Goal: Browse casually

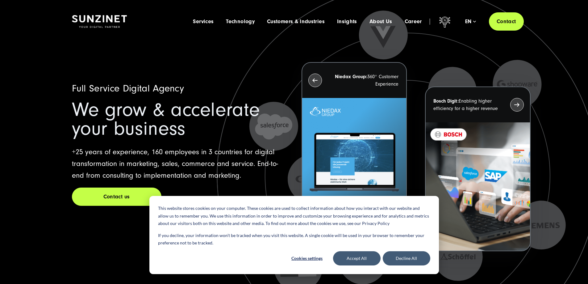
click at [219, 101] on div "Full Service Digital Agency We grow & accelerate your business +25 years of exp…" at bounding box center [179, 143] width 215 height 123
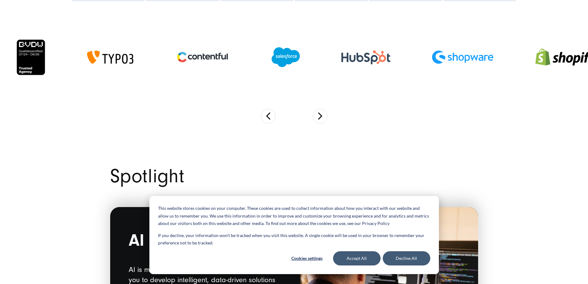
scroll to position [525, 0]
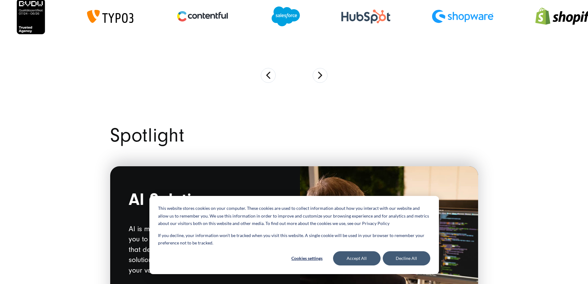
drag, startPoint x: 297, startPoint y: 104, endPoint x: 304, endPoint y: 104, distance: 7.1
click at [297, 95] on section at bounding box center [294, 27] width 588 height 135
click at [323, 83] on button "Next" at bounding box center [320, 75] width 15 height 15
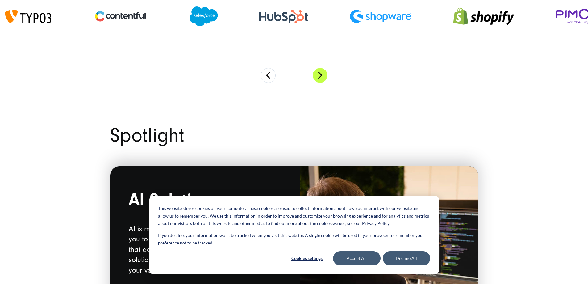
click at [323, 83] on button "Next" at bounding box center [320, 75] width 15 height 15
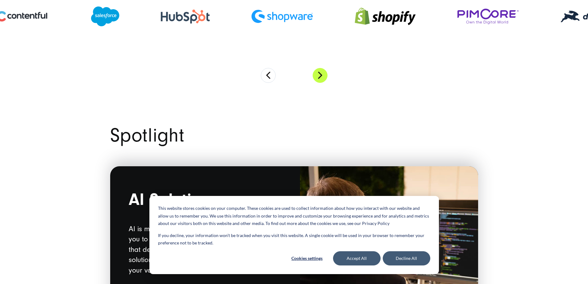
click at [323, 83] on button "Next" at bounding box center [320, 75] width 15 height 15
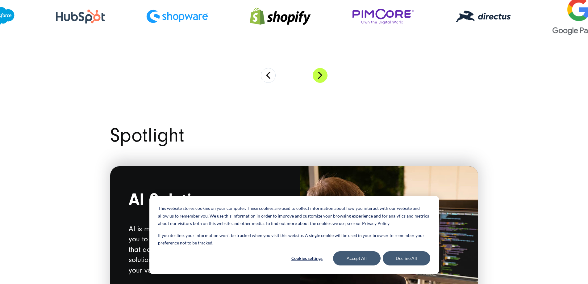
click at [323, 83] on button "Next" at bounding box center [320, 75] width 15 height 15
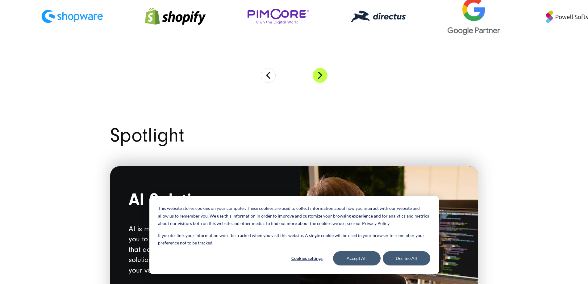
click at [323, 83] on button "Next" at bounding box center [320, 75] width 15 height 15
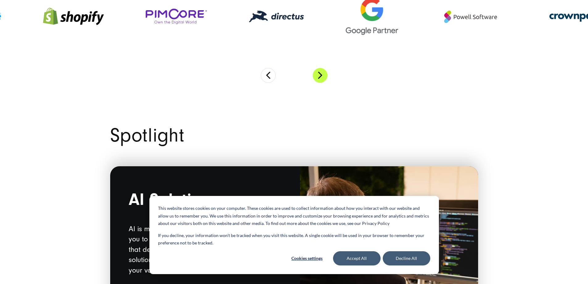
click at [323, 83] on button "Next" at bounding box center [320, 75] width 15 height 15
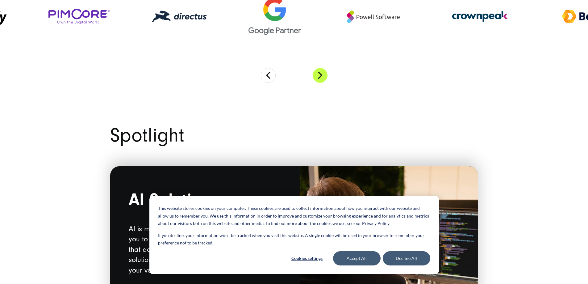
click at [323, 83] on button "Next" at bounding box center [320, 75] width 15 height 15
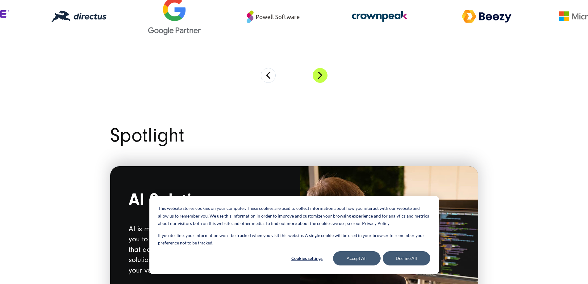
click at [323, 83] on button "Next" at bounding box center [320, 75] width 15 height 15
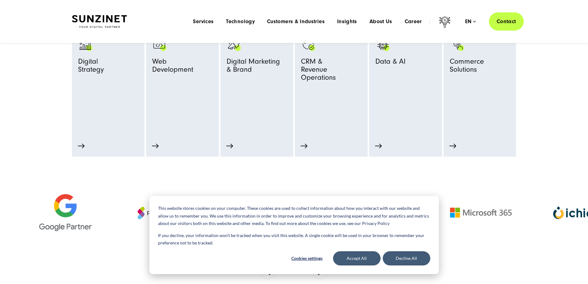
scroll to position [247, 0]
